Goal: Check status

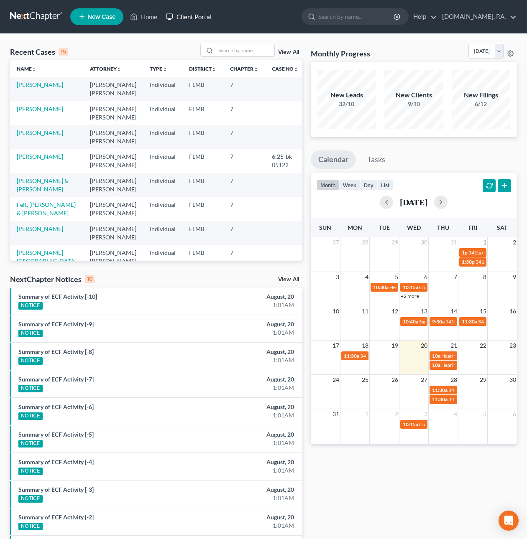
click at [193, 15] on link "Client Portal" at bounding box center [188, 16] width 54 height 15
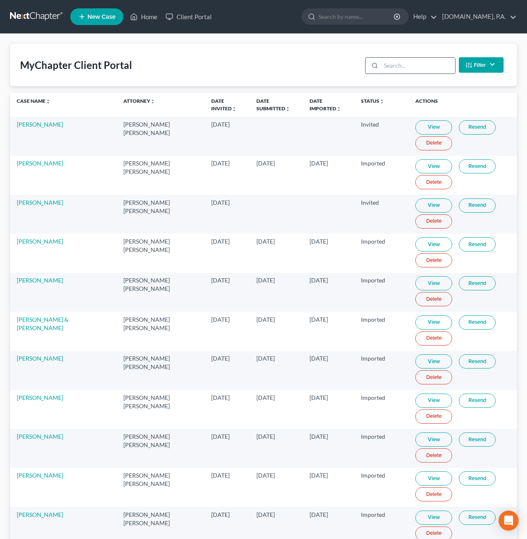
click at [399, 70] on input "search" at bounding box center [418, 66] width 74 height 16
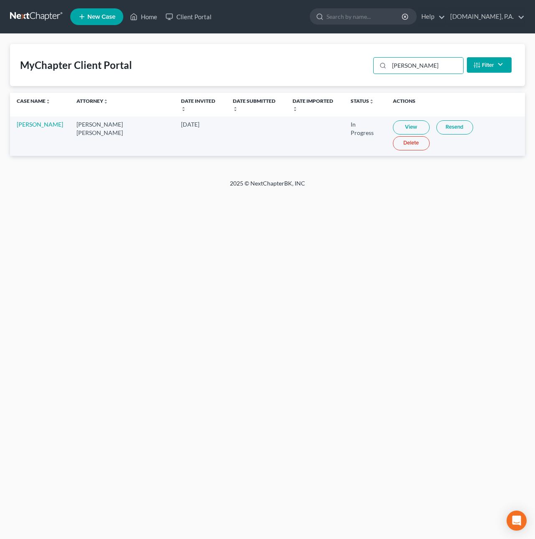
click at [396, 120] on link "View" at bounding box center [411, 127] width 37 height 14
click at [393, 121] on link "View" at bounding box center [411, 127] width 37 height 14
drag, startPoint x: 412, startPoint y: 68, endPoint x: 271, endPoint y: 28, distance: 146.4
click at [271, 28] on div "Home New Case Client Portal [DOMAIN_NAME], P.A. [PERSON_NAME][EMAIL_ADDRESS][DO…" at bounding box center [267, 269] width 535 height 539
click at [399, 120] on link "View" at bounding box center [408, 127] width 37 height 14
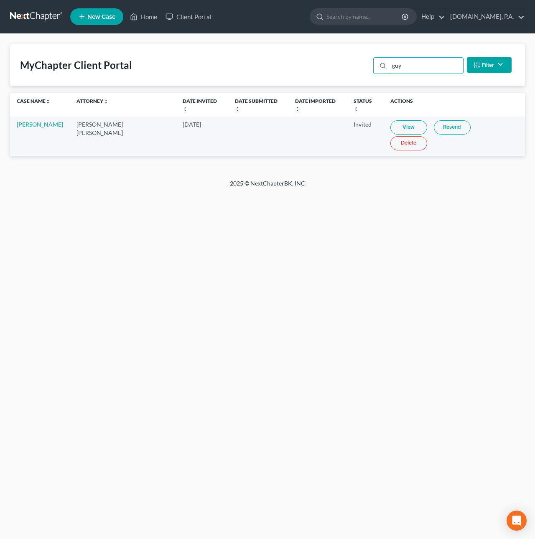
drag, startPoint x: 382, startPoint y: 55, endPoint x: 189, endPoint y: 64, distance: 192.9
click at [209, 45] on div "MyChapter Client Portal guy Filter Status Filter... Invited In Progress Ready T…" at bounding box center [267, 65] width 515 height 42
type input "[PERSON_NAME]"
click at [395, 120] on link "View" at bounding box center [411, 127] width 37 height 14
